Goal: Find specific page/section: Find specific page/section

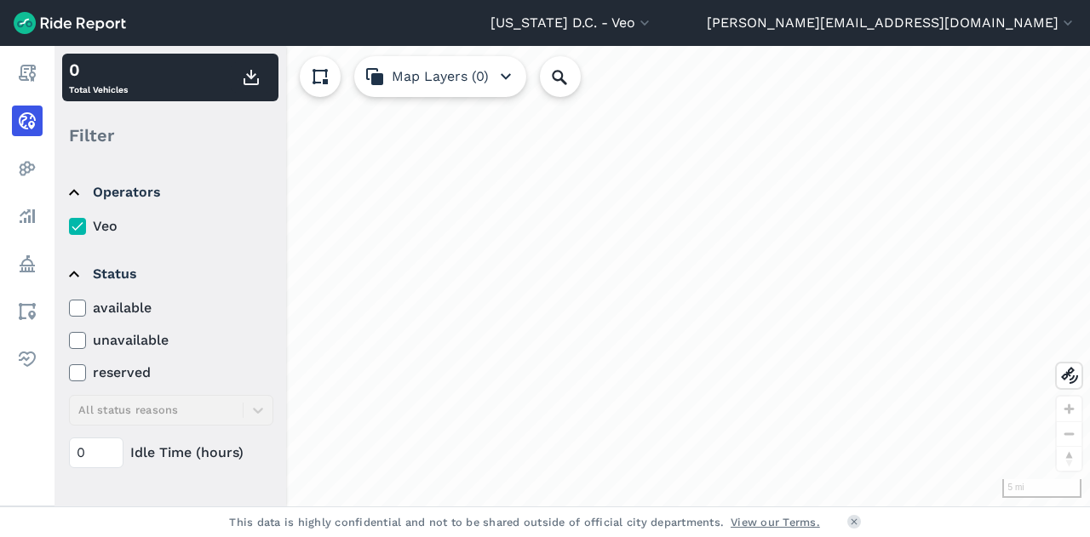
click at [78, 308] on use at bounding box center [77, 308] width 11 height 9
click at [69, 308] on input "available" at bounding box center [69, 303] width 0 height 11
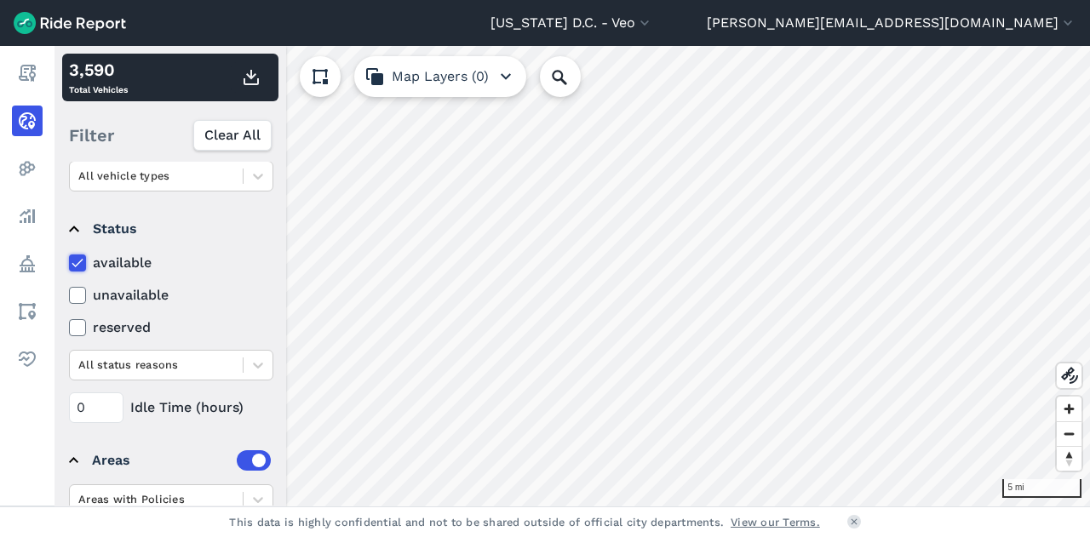
scroll to position [247, 0]
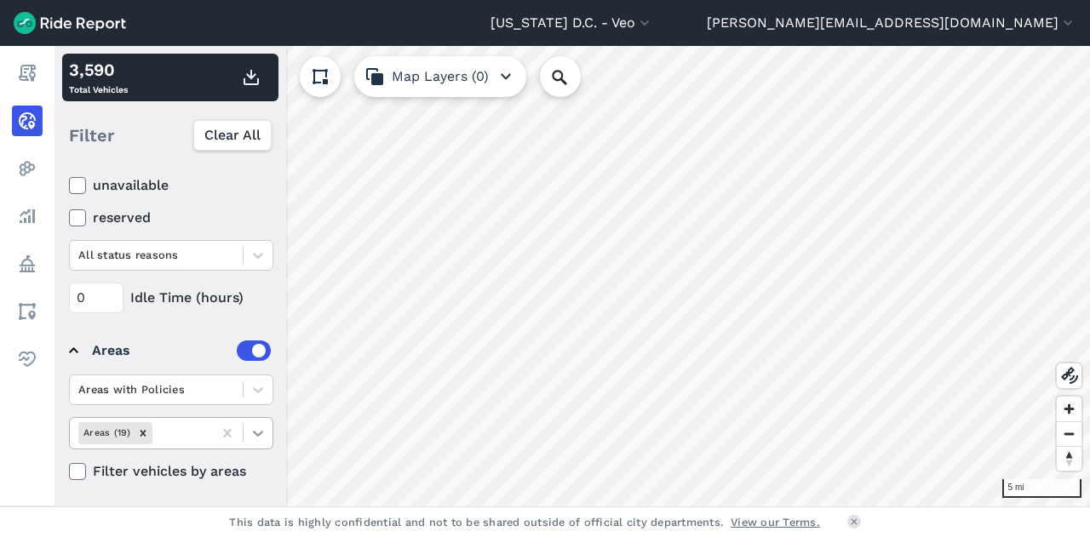
click at [256, 425] on icon at bounding box center [258, 433] width 17 height 17
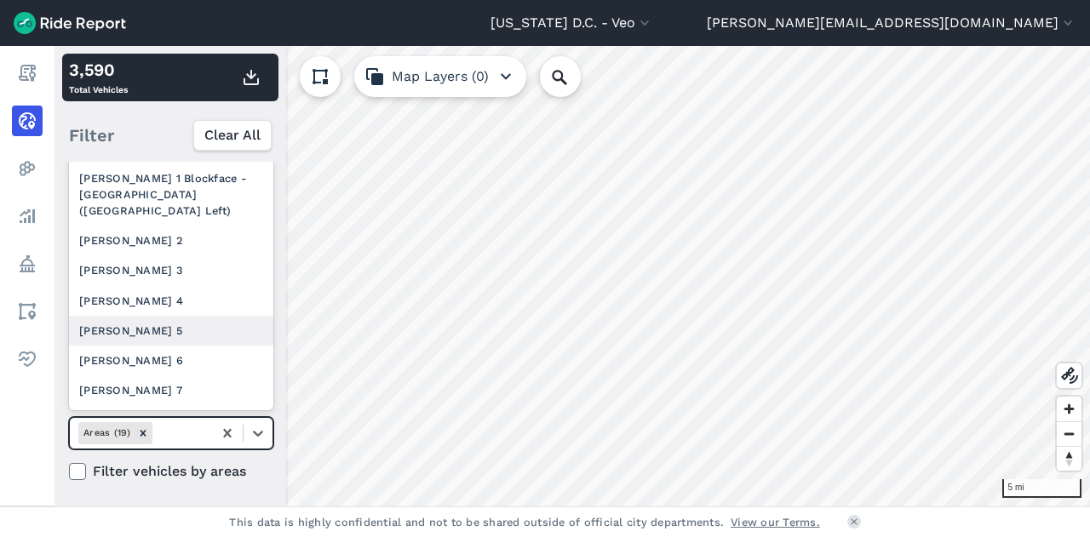
scroll to position [395, 0]
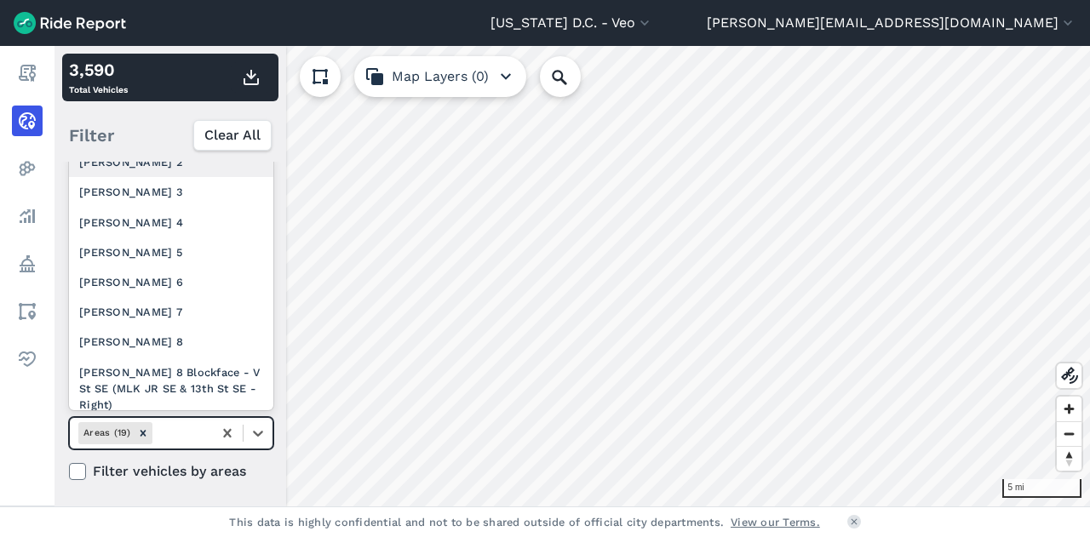
click at [160, 177] on div "[PERSON_NAME] 2" at bounding box center [171, 162] width 204 height 30
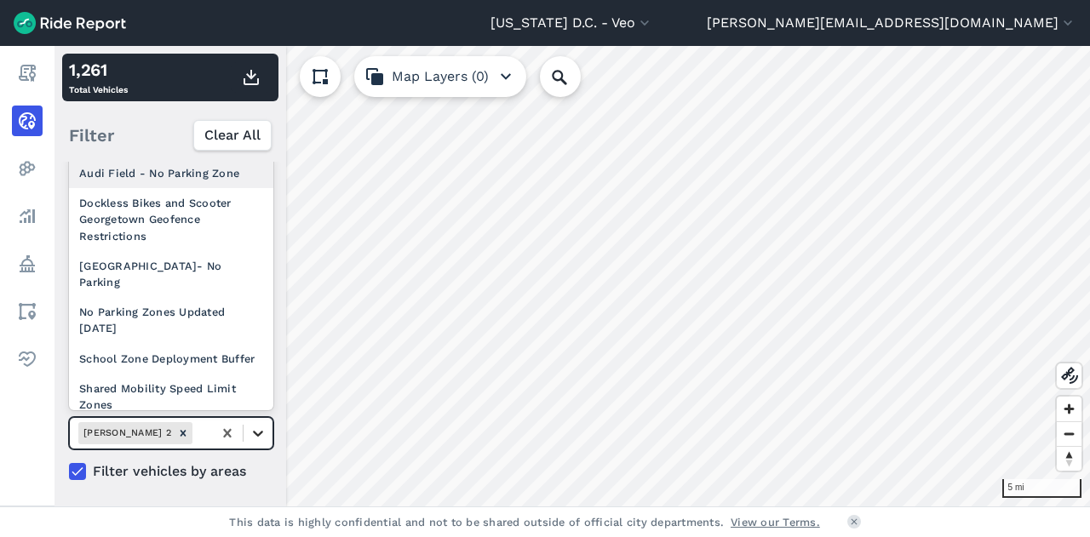
click at [256, 434] on icon at bounding box center [258, 433] width 17 height 17
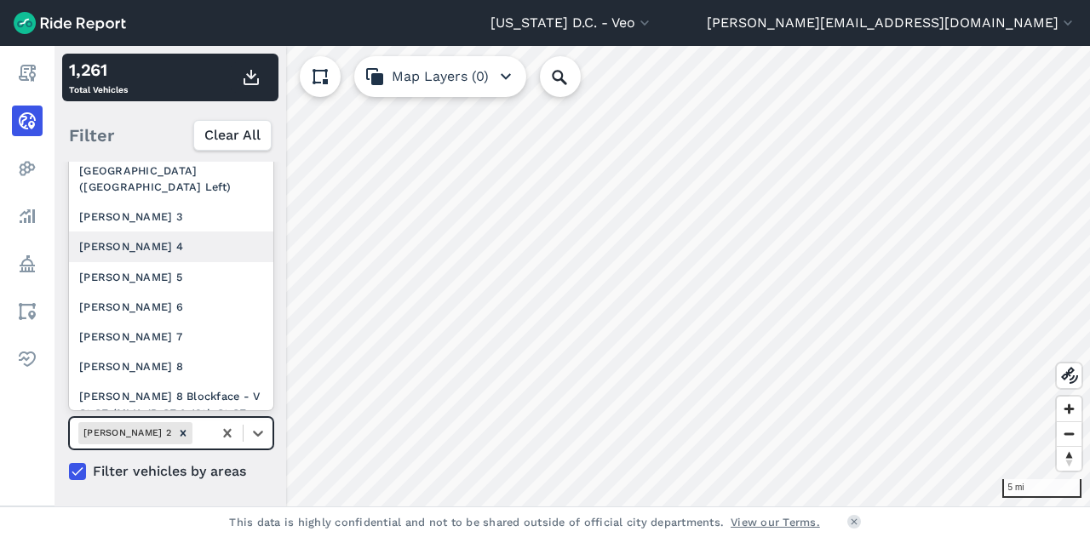
scroll to position [348, 0]
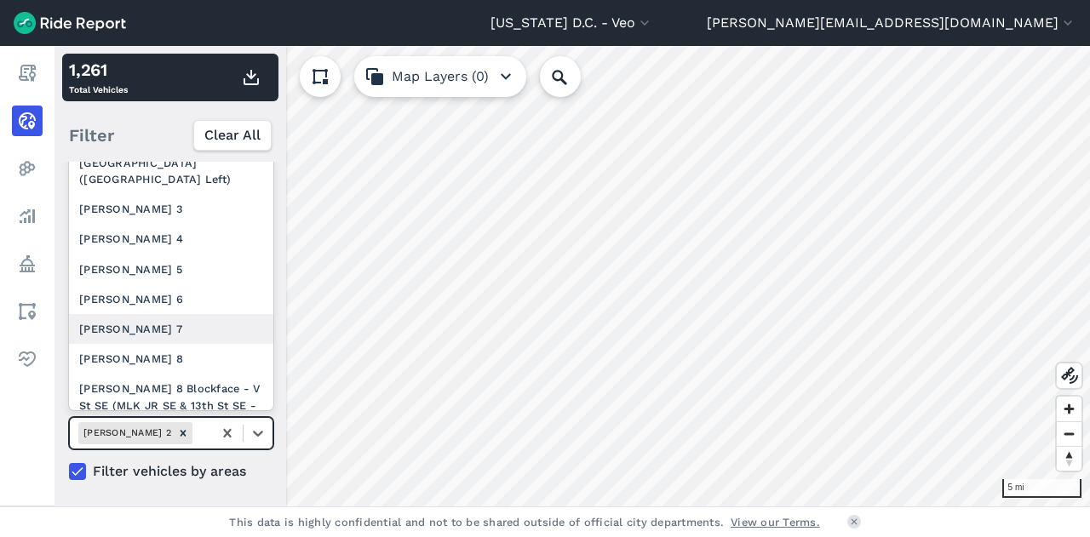
click at [215, 339] on div "[PERSON_NAME] 7" at bounding box center [171, 329] width 204 height 30
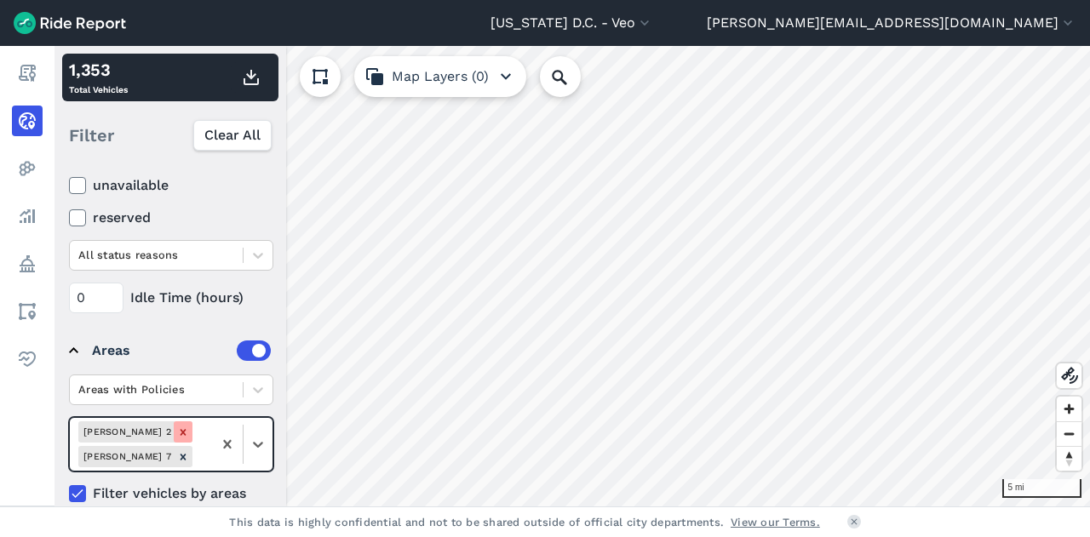
click at [180, 430] on icon "Remove Ward 2" at bounding box center [183, 432] width 6 height 6
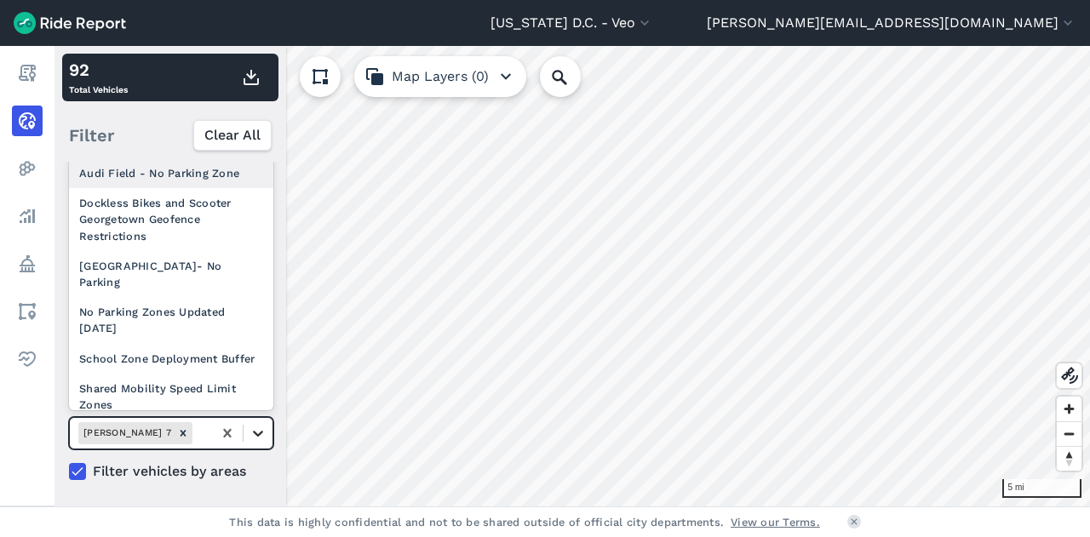
click at [253, 426] on icon at bounding box center [258, 433] width 17 height 17
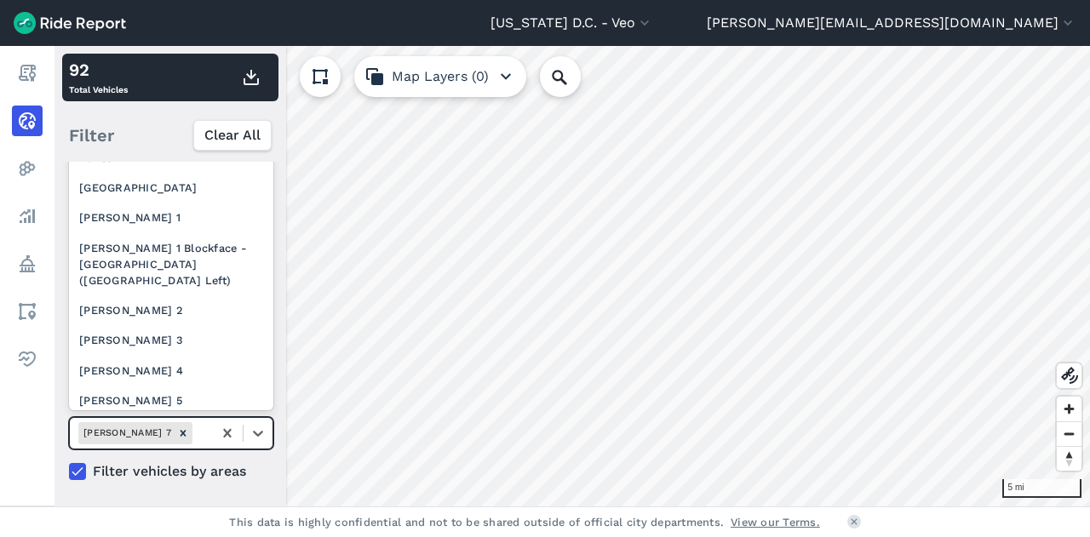
scroll to position [263, 0]
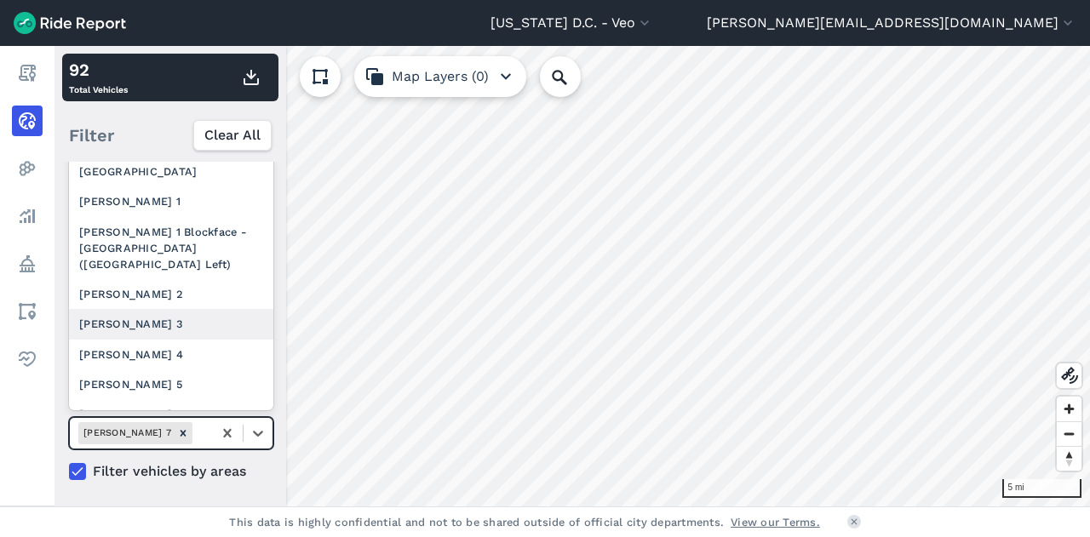
click at [158, 339] on div "[PERSON_NAME] 3" at bounding box center [171, 324] width 204 height 30
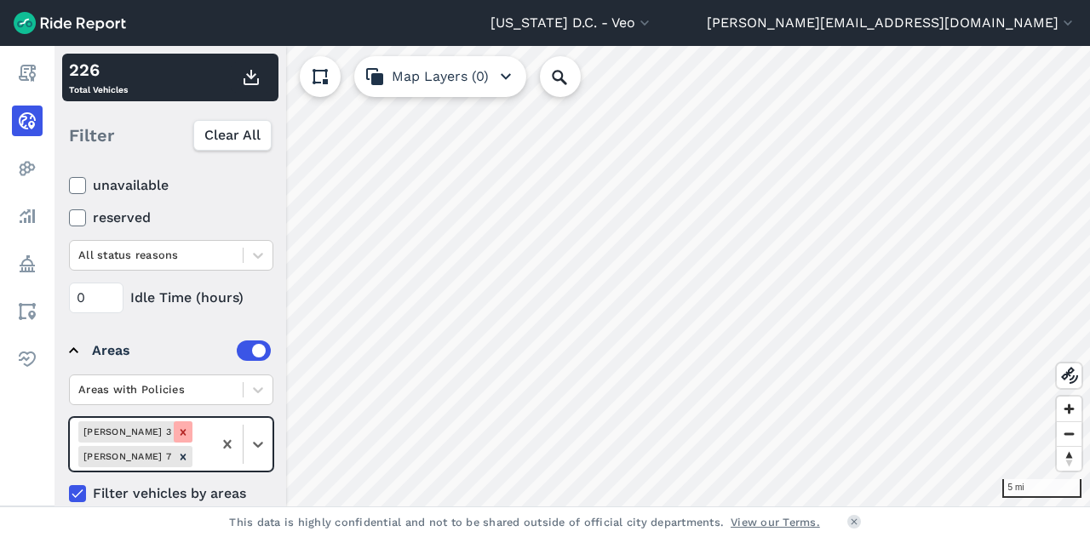
click at [180, 430] on icon "Remove Ward 3" at bounding box center [183, 432] width 6 height 6
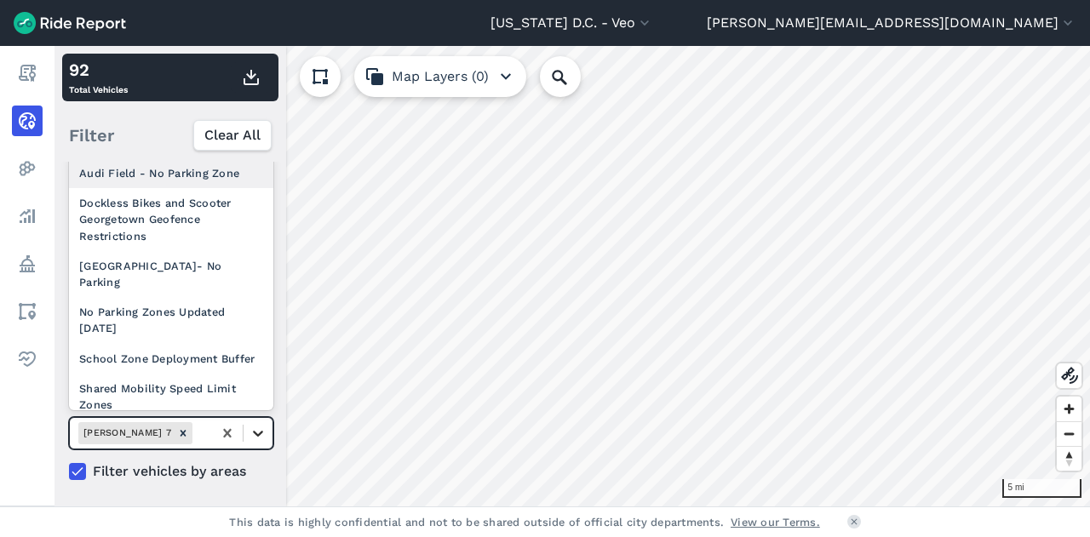
click at [255, 431] on icon at bounding box center [258, 434] width 10 height 6
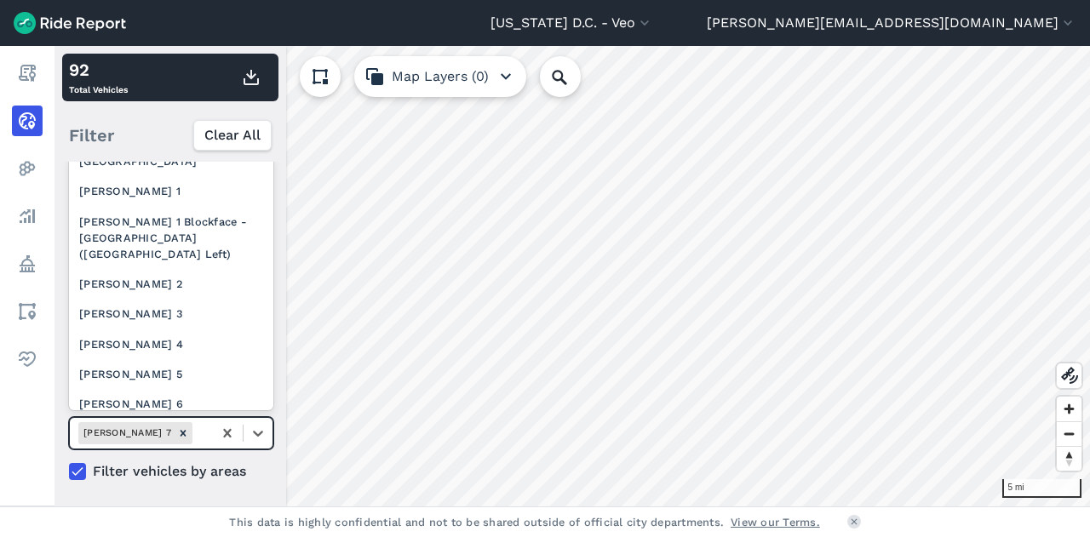
scroll to position [275, 0]
click at [150, 323] on div "[PERSON_NAME] 3" at bounding box center [171, 312] width 204 height 30
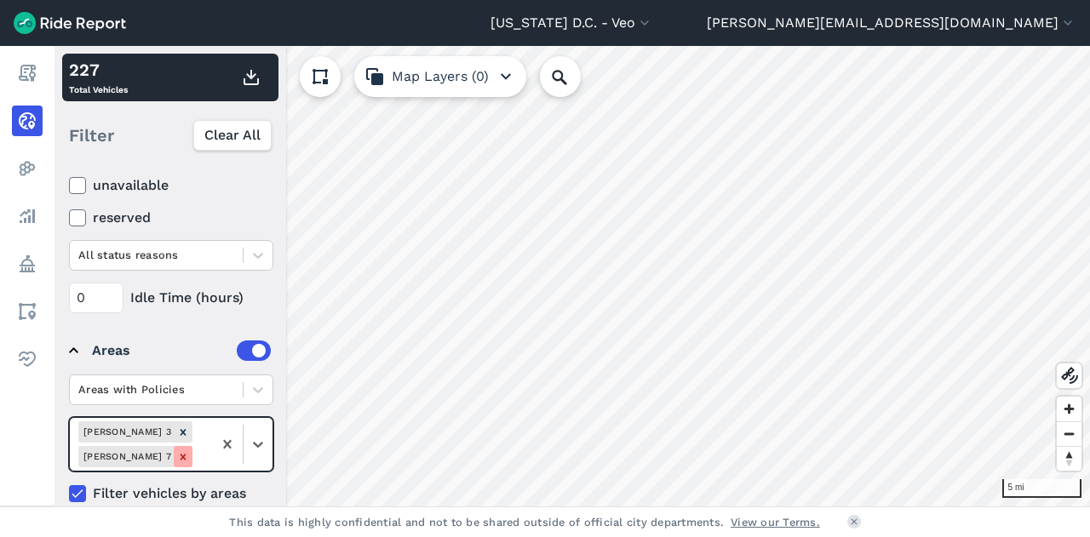
click at [186, 454] on icon "Remove Ward 7" at bounding box center [183, 457] width 6 height 6
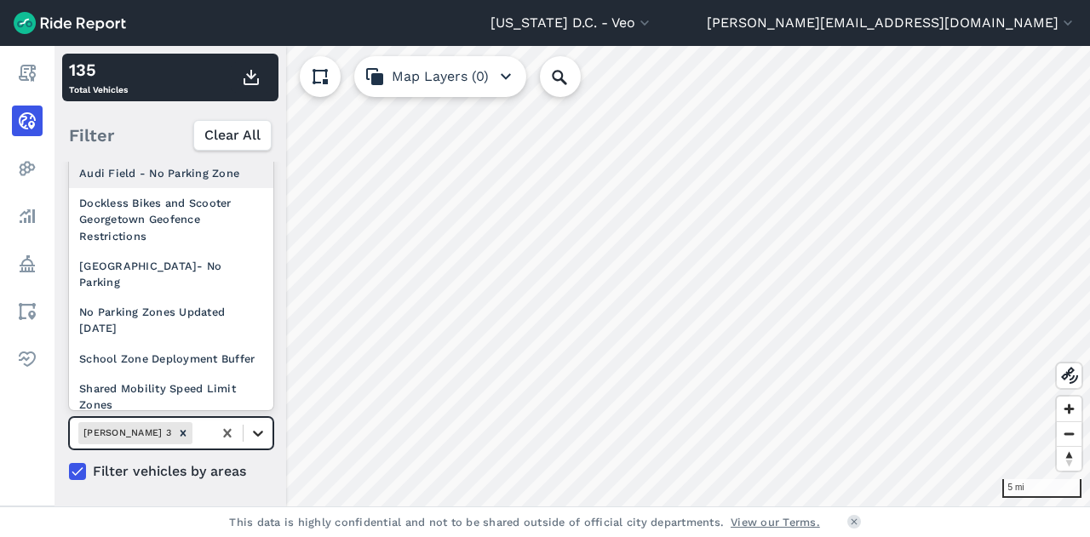
click at [255, 432] on icon at bounding box center [258, 433] width 17 height 17
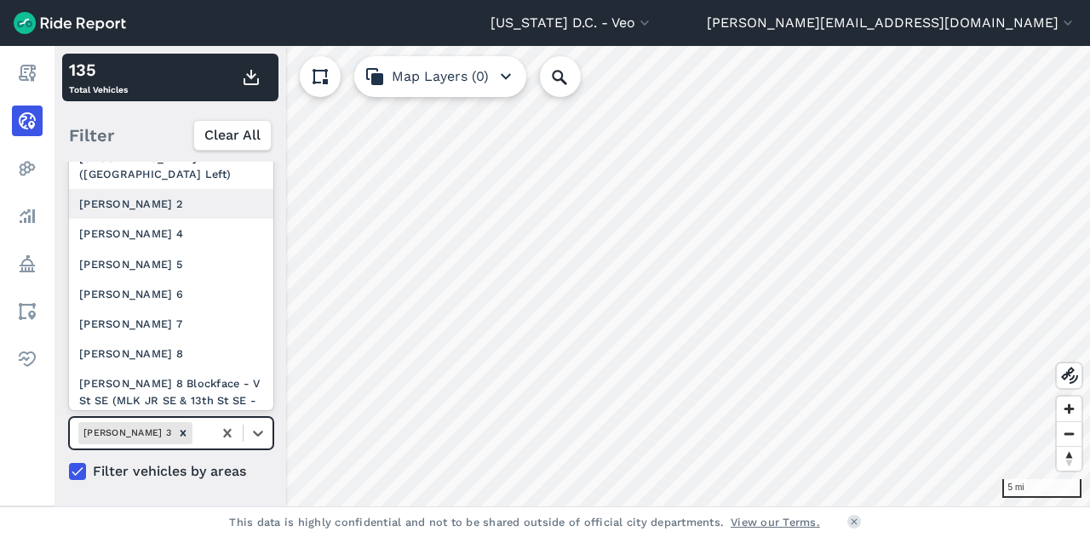
scroll to position [385, 0]
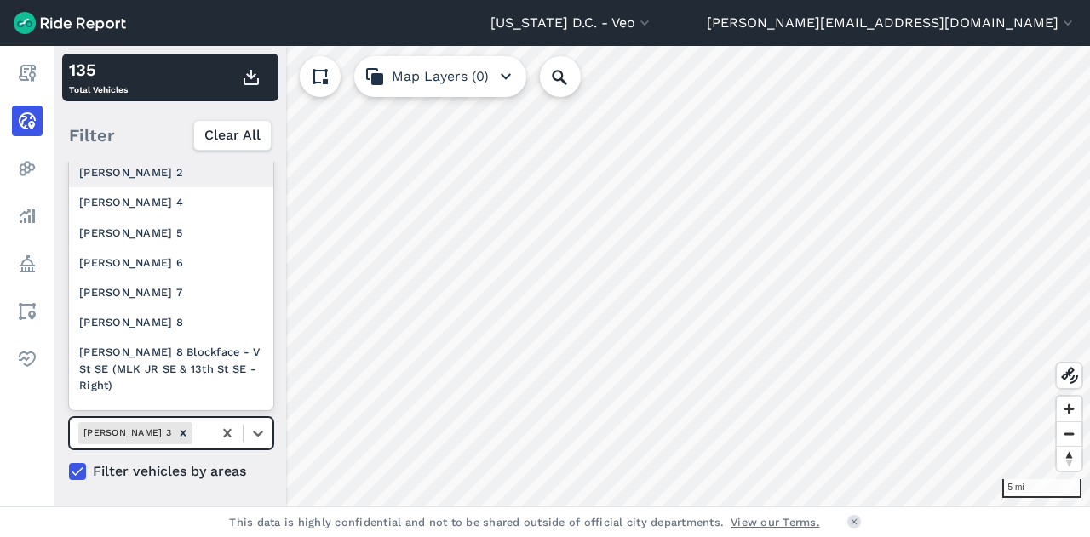
click at [164, 187] on div "[PERSON_NAME] 2" at bounding box center [171, 173] width 204 height 30
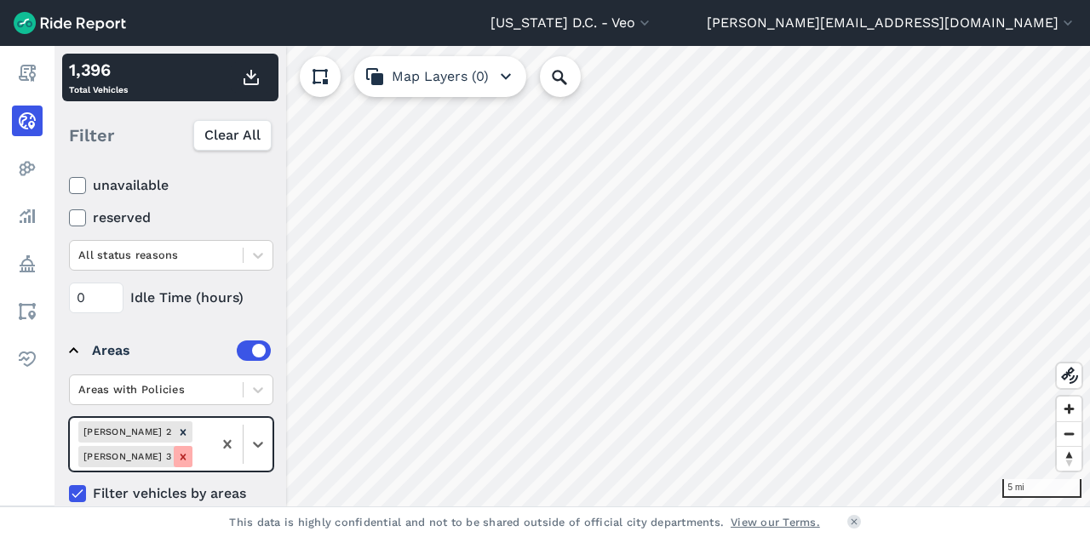
click at [185, 451] on icon "Remove Ward 3" at bounding box center [183, 457] width 12 height 12
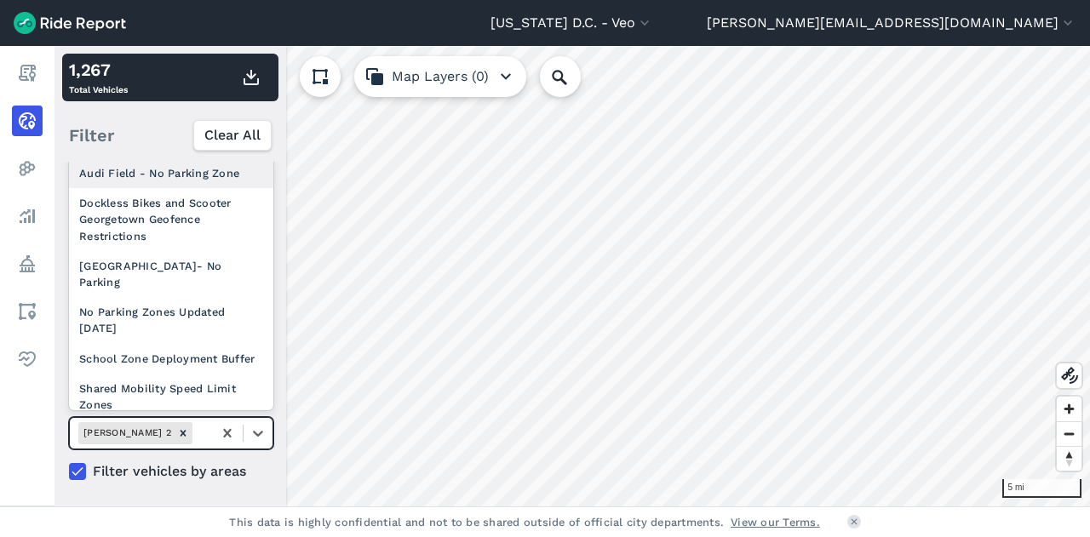
click at [196, 424] on div at bounding box center [200, 433] width 8 height 20
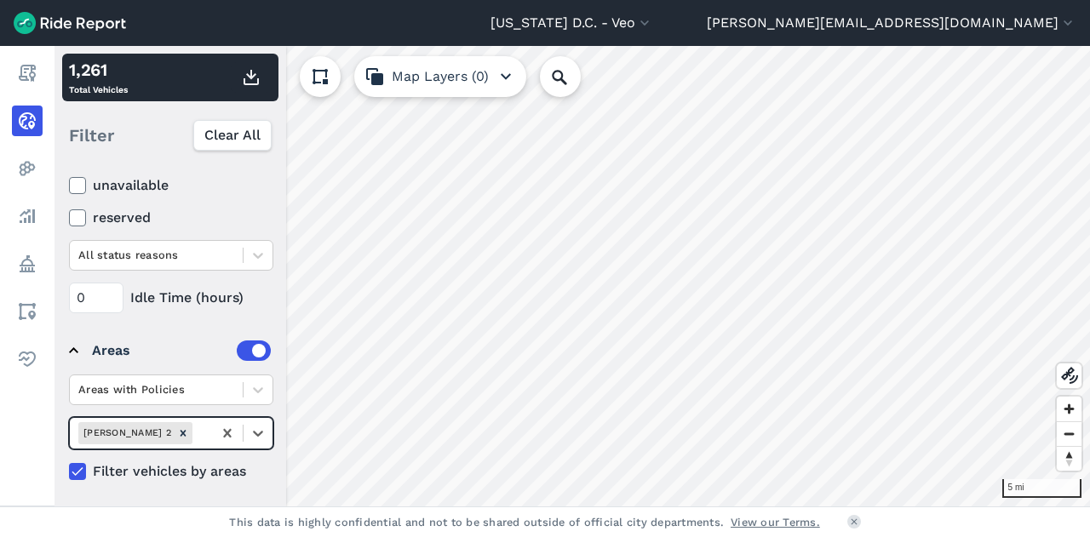
click at [196, 424] on div at bounding box center [200, 433] width 8 height 20
click at [257, 430] on icon at bounding box center [258, 433] width 17 height 17
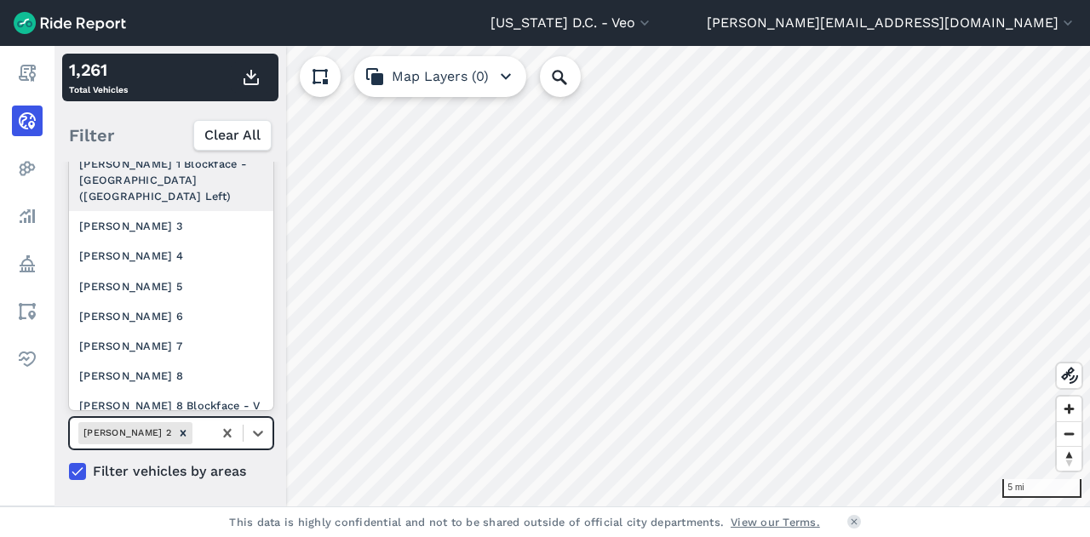
scroll to position [332, 0]
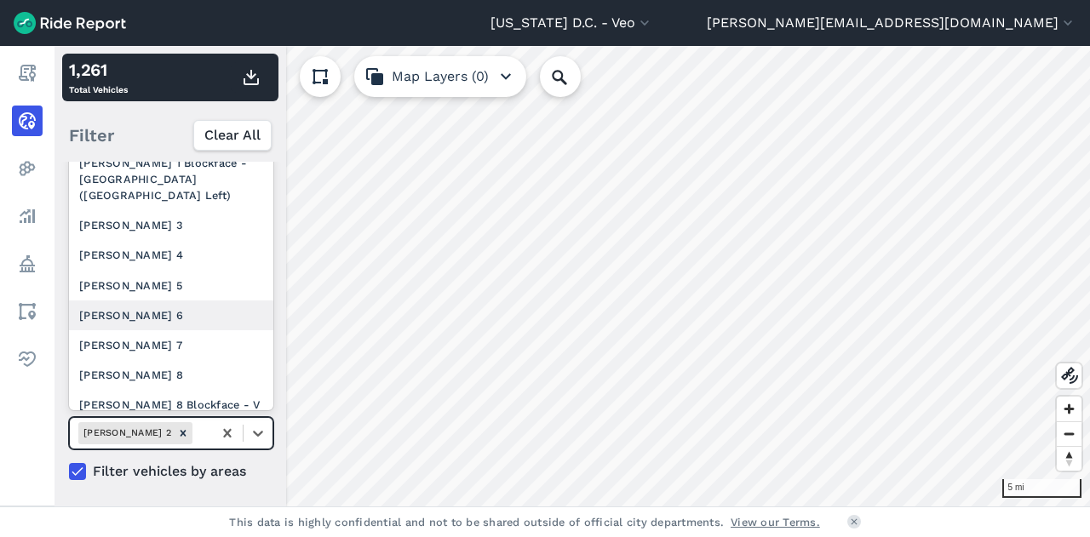
click at [157, 330] on div "[PERSON_NAME] 6" at bounding box center [171, 316] width 204 height 30
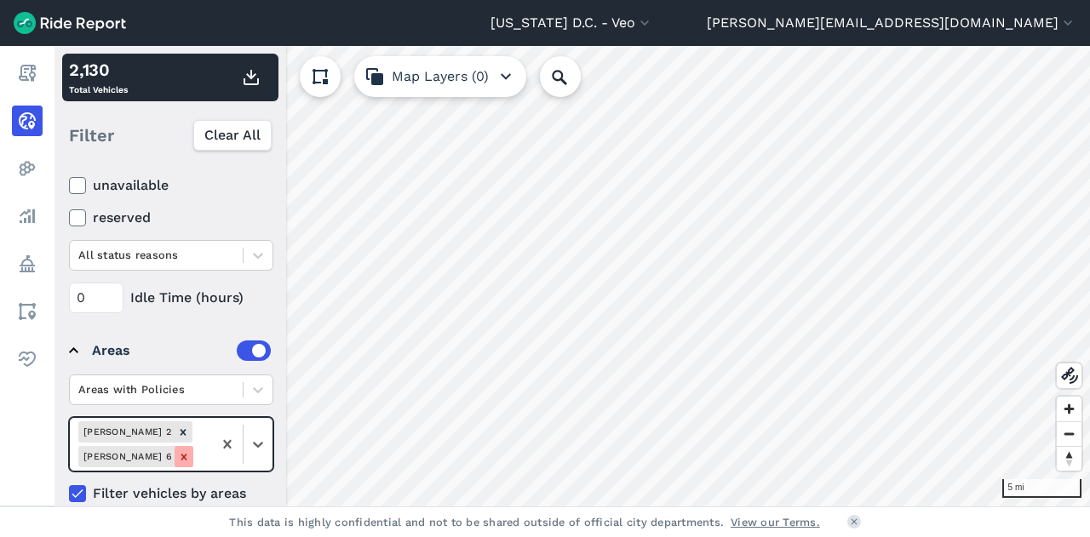
click at [186, 451] on icon "Remove Ward 6" at bounding box center [184, 457] width 12 height 12
